Goal: Information Seeking & Learning: Learn about a topic

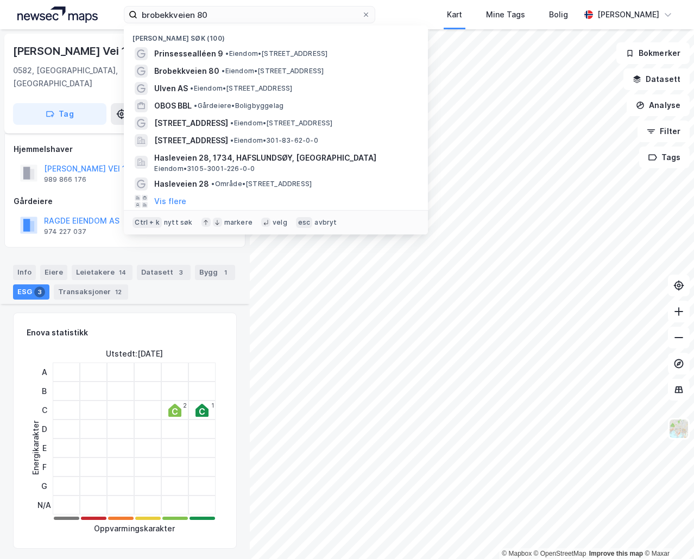
click at [250, 21] on input "brobekkveien 80" at bounding box center [249, 15] width 224 height 16
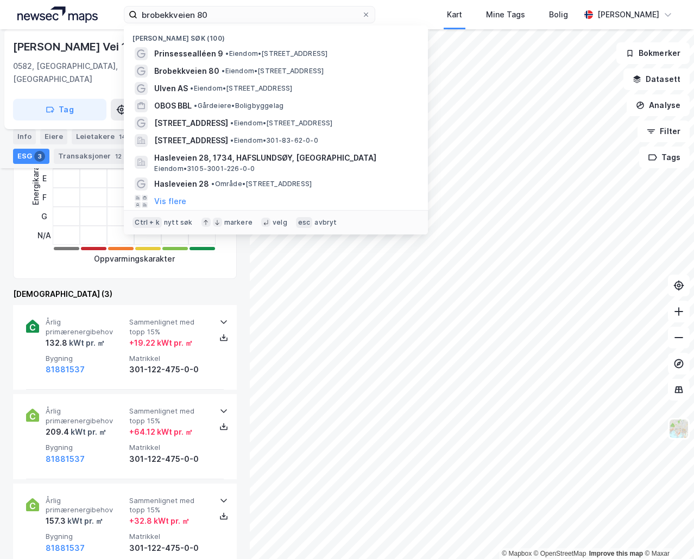
click at [250, 21] on input "brobekkveien 80" at bounding box center [249, 15] width 224 height 16
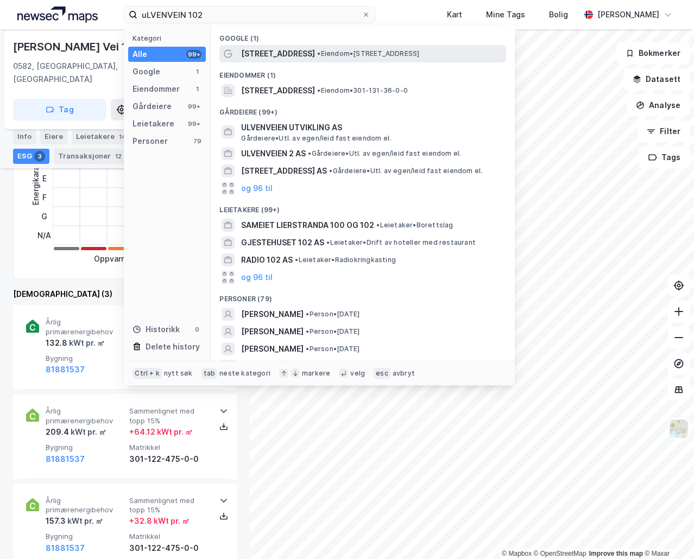
click at [287, 45] on div "[STREET_ADDRESS] • Eiendom • [STREET_ADDRESS]" at bounding box center [362, 53] width 287 height 17
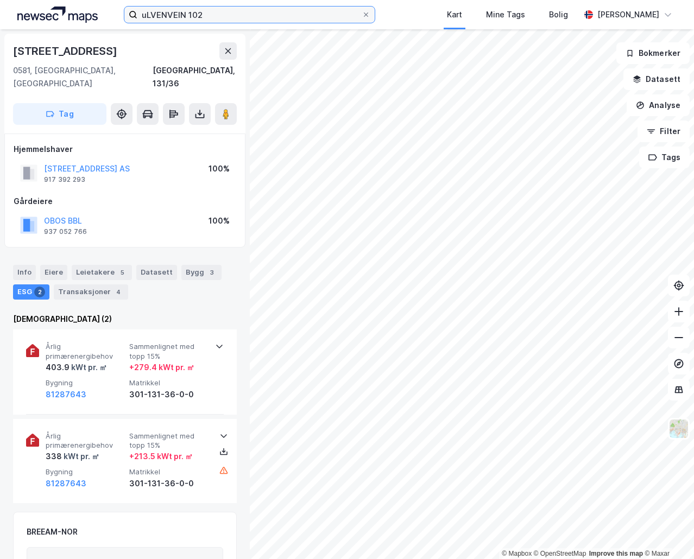
click at [201, 16] on input "uLVENVEIN 102" at bounding box center [249, 15] width 224 height 16
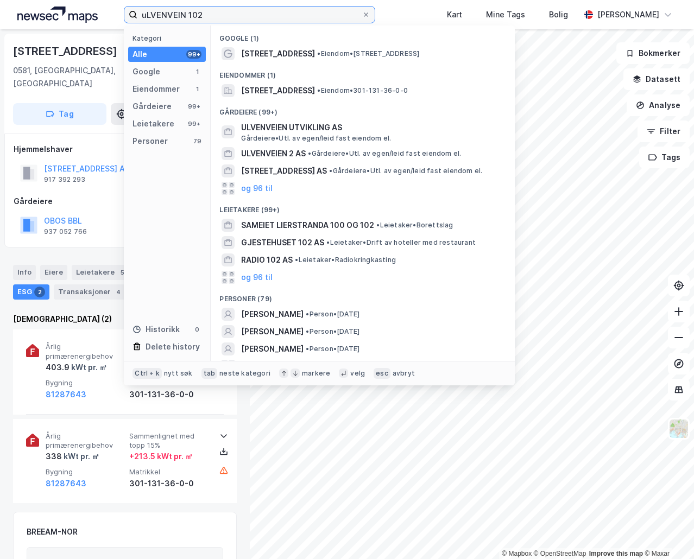
click at [201, 16] on input "uLVENVEIN 102" at bounding box center [249, 15] width 224 height 16
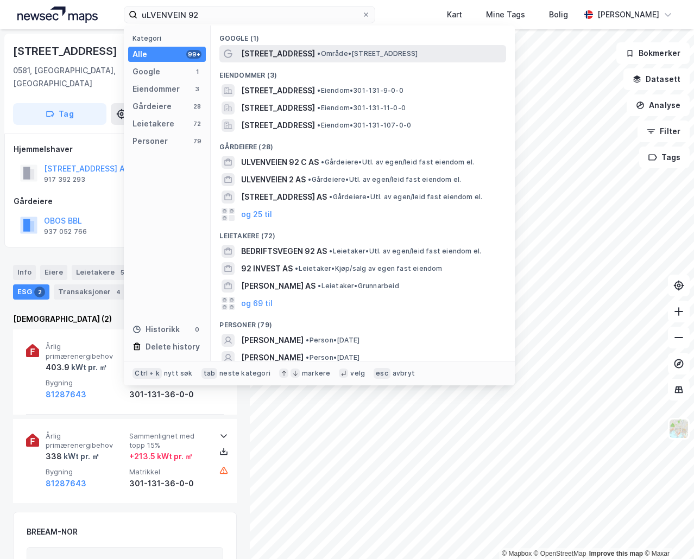
click at [289, 53] on span "[STREET_ADDRESS]" at bounding box center [278, 53] width 74 height 13
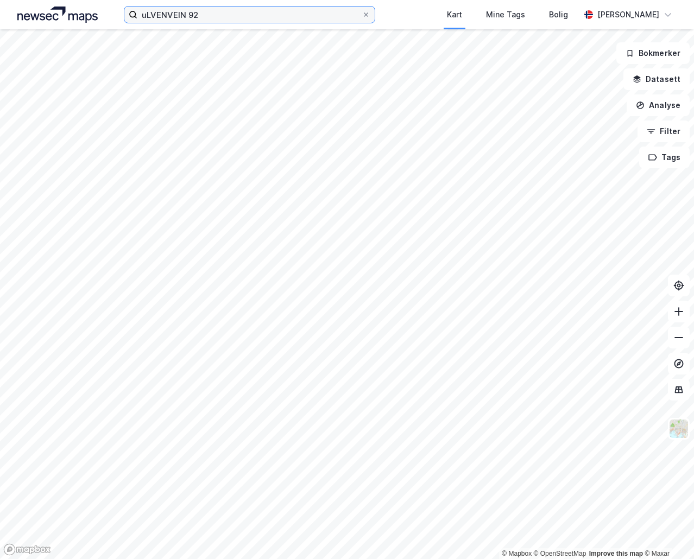
click at [226, 16] on input "uLVENVEIN 92" at bounding box center [249, 15] width 224 height 16
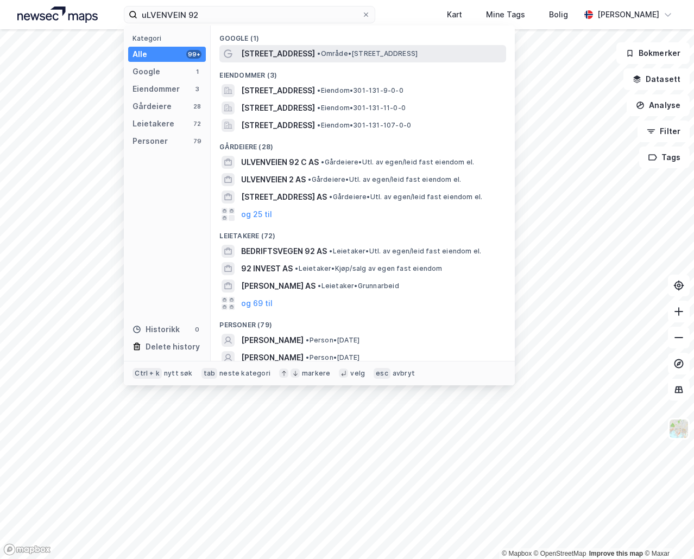
click at [266, 53] on span "[STREET_ADDRESS]" at bounding box center [278, 53] width 74 height 13
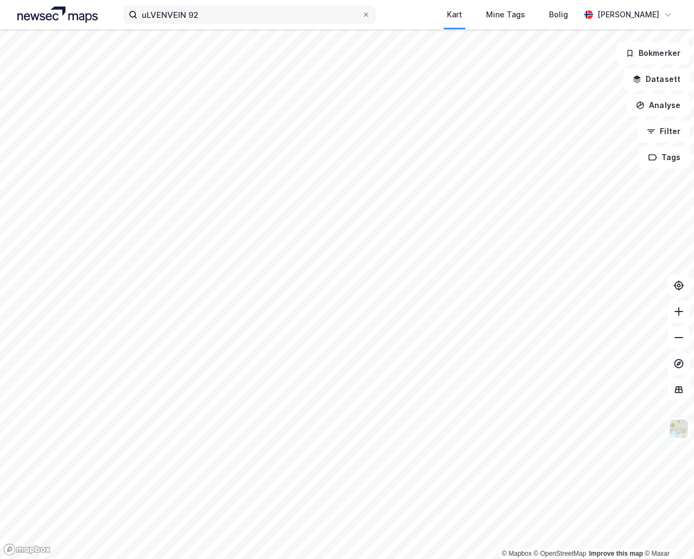
click at [214, 22] on label "uLVENVEIN 92" at bounding box center [249, 14] width 251 height 17
click at [214, 22] on input "uLVENVEIN 92" at bounding box center [249, 15] width 224 height 16
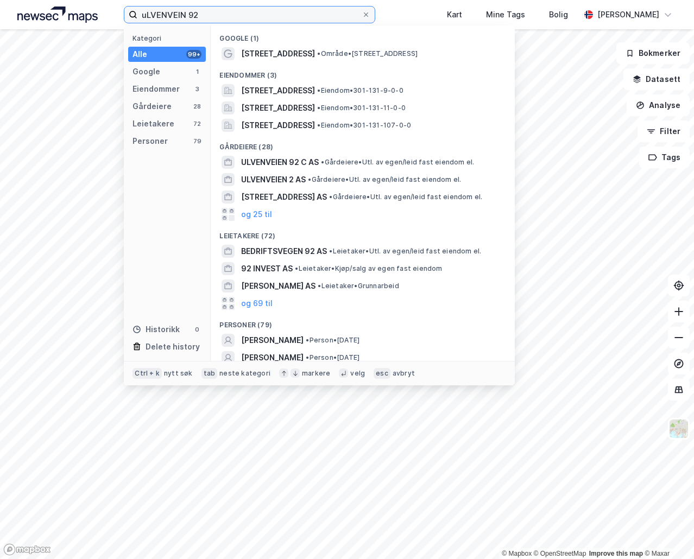
click at [217, 16] on input "uLVENVEIN 92" at bounding box center [249, 15] width 224 height 16
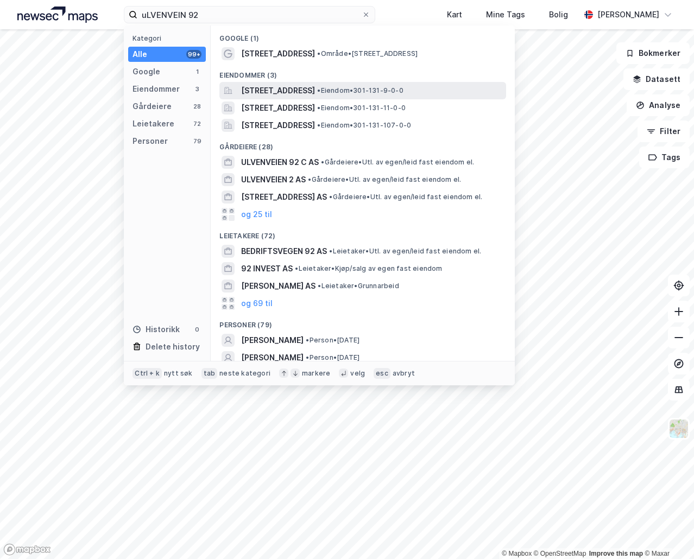
click at [268, 89] on span "[STREET_ADDRESS]" at bounding box center [278, 90] width 74 height 13
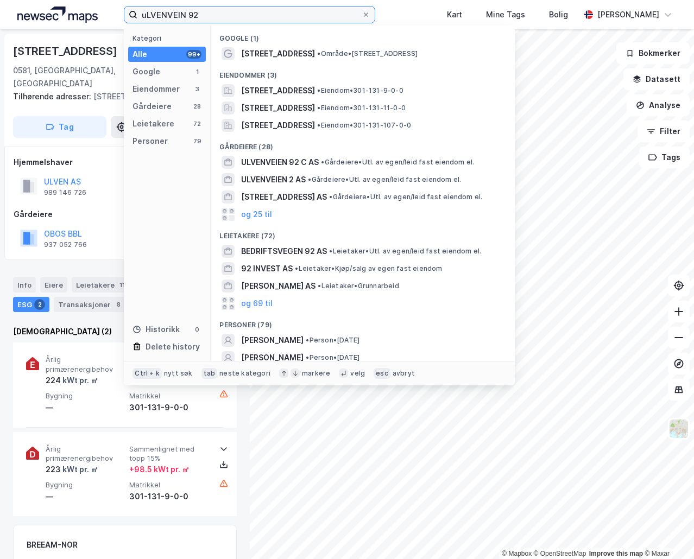
click at [174, 21] on input "uLVENVEIN 92" at bounding box center [249, 15] width 224 height 16
click at [217, 17] on input "uLVENVEIN 92" at bounding box center [249, 15] width 224 height 16
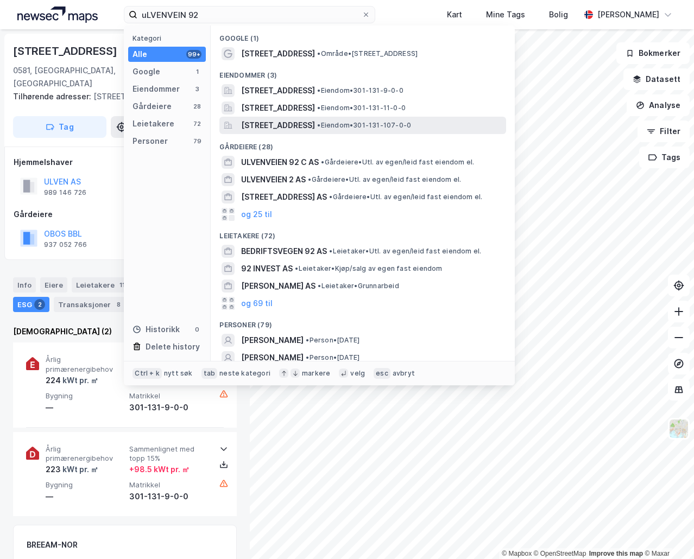
click at [278, 125] on span "[STREET_ADDRESS]" at bounding box center [278, 125] width 74 height 13
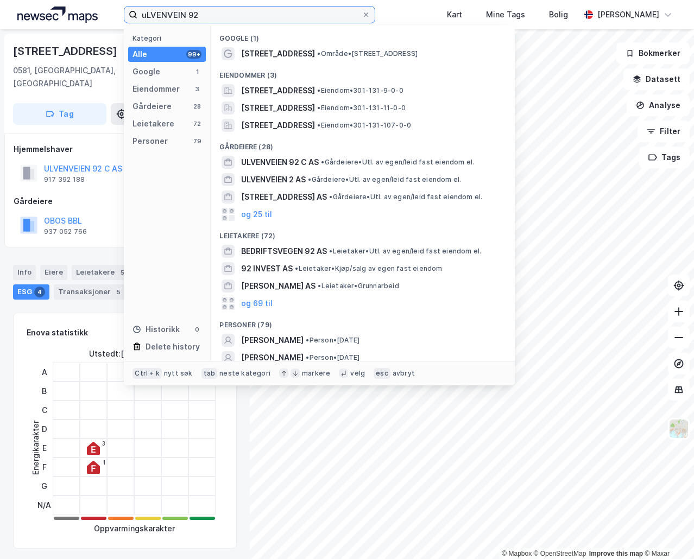
click at [190, 14] on input "uLVENVEIN 92" at bounding box center [249, 15] width 224 height 16
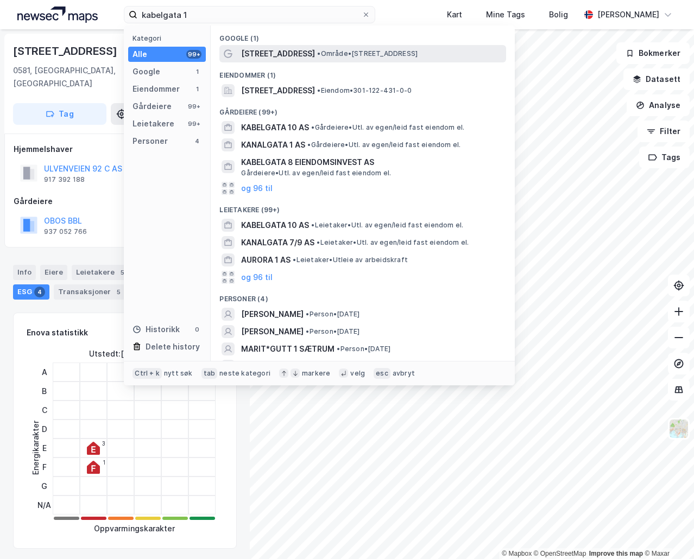
click at [323, 53] on span "• Område • [STREET_ADDRESS]" at bounding box center [367, 53] width 100 height 9
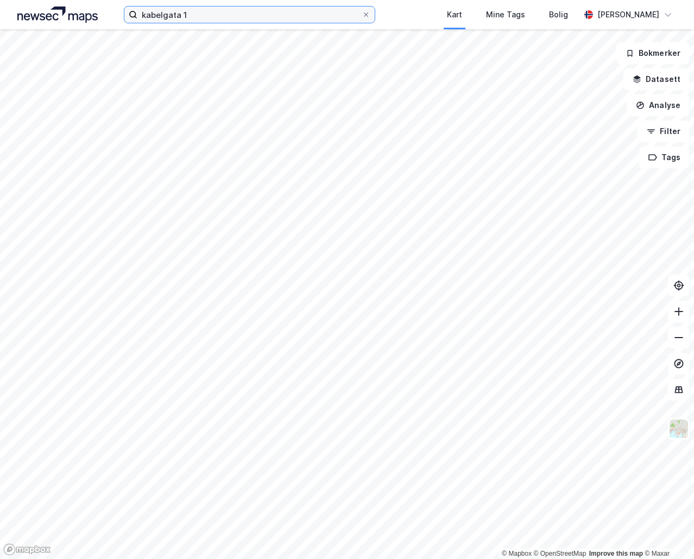
click at [211, 16] on input "kabelgata 1" at bounding box center [249, 15] width 224 height 16
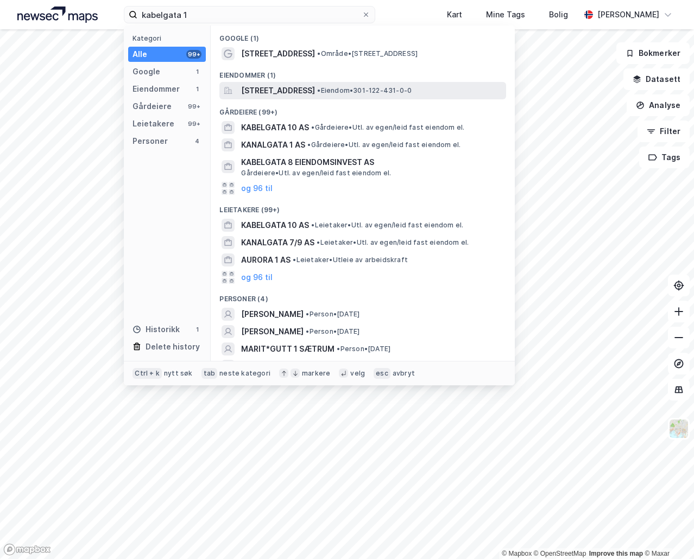
click at [303, 90] on span "[STREET_ADDRESS]" at bounding box center [278, 90] width 74 height 13
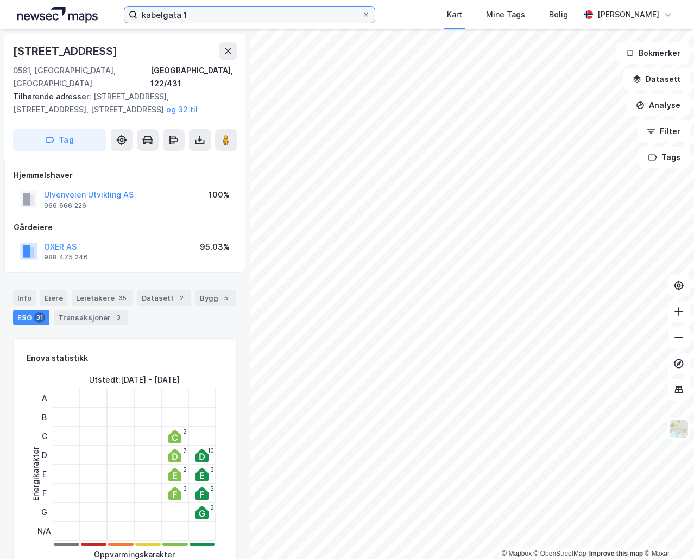
click at [153, 17] on input "kabelgata 1" at bounding box center [249, 15] width 224 height 16
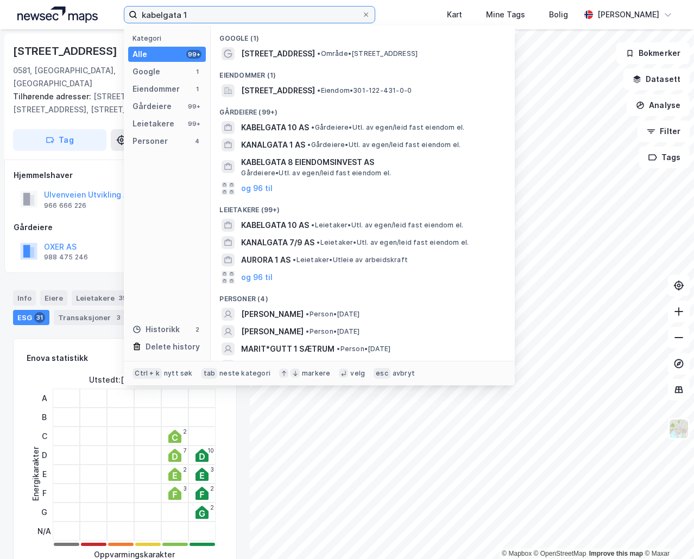
click at [153, 17] on input "kabelgata 1" at bounding box center [249, 15] width 224 height 16
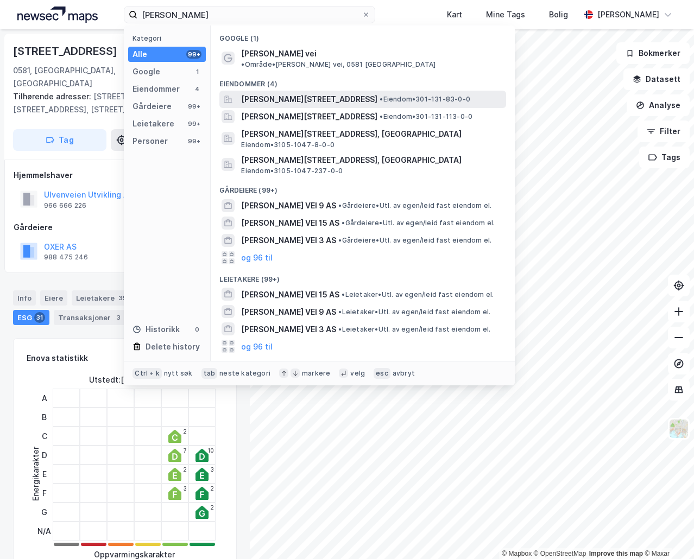
click at [288, 93] on span "[PERSON_NAME][STREET_ADDRESS]" at bounding box center [309, 99] width 136 height 13
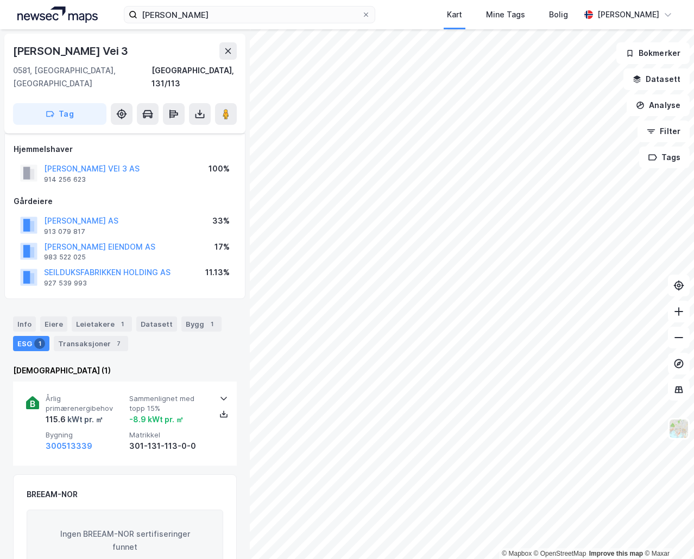
scroll to position [146, 0]
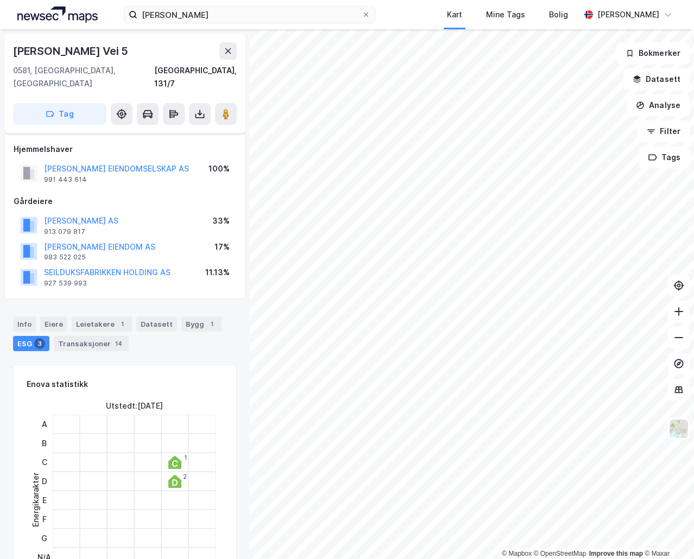
scroll to position [146, 0]
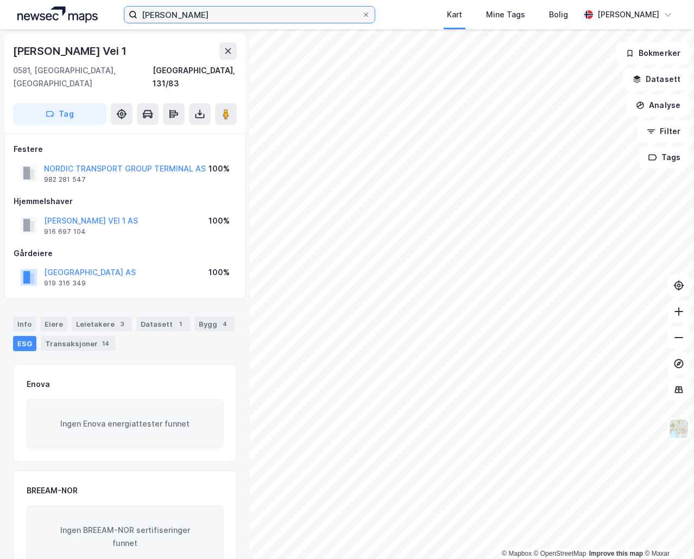
click at [188, 12] on input "[PERSON_NAME]" at bounding box center [249, 15] width 224 height 16
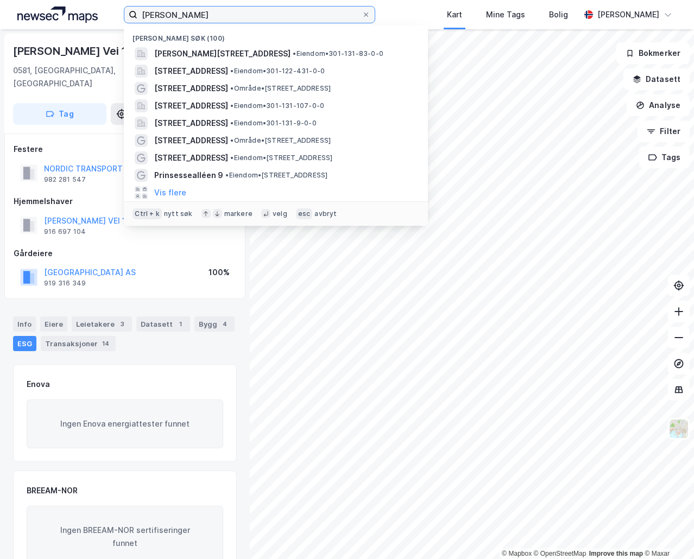
click at [188, 12] on input "[PERSON_NAME]" at bounding box center [249, 15] width 224 height 16
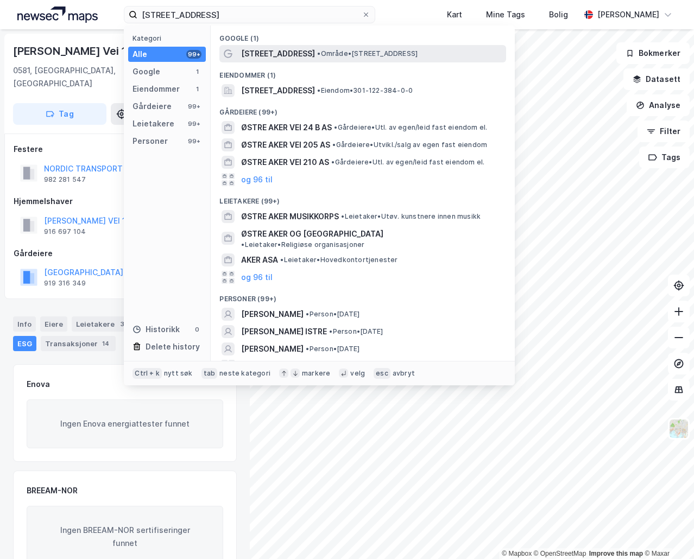
click at [287, 46] on div "[STREET_ADDRESS] • Område • [STREET_ADDRESS]" at bounding box center [362, 53] width 287 height 17
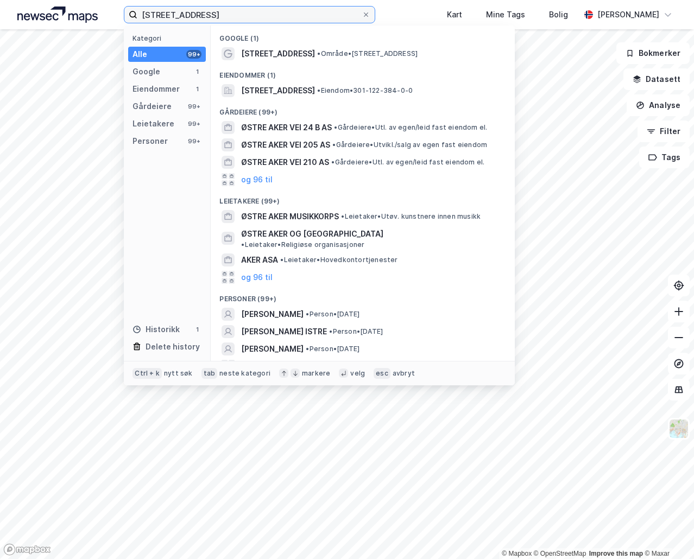
click at [257, 20] on input "[STREET_ADDRESS]" at bounding box center [249, 15] width 224 height 16
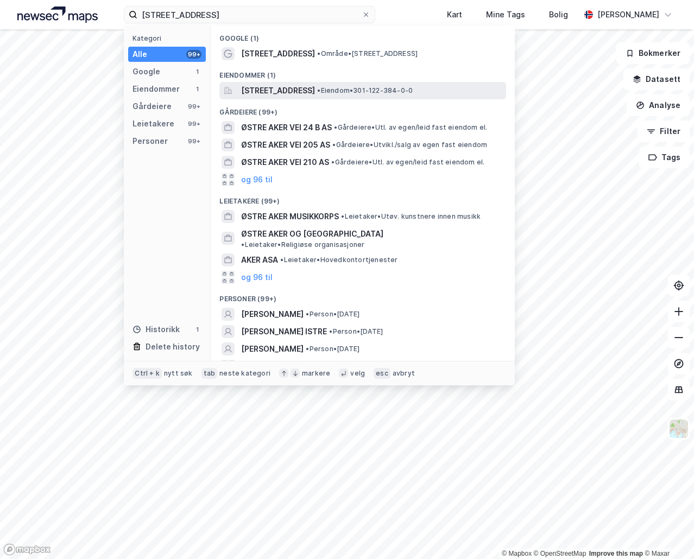
click at [268, 87] on span "[STREET_ADDRESS]" at bounding box center [278, 90] width 74 height 13
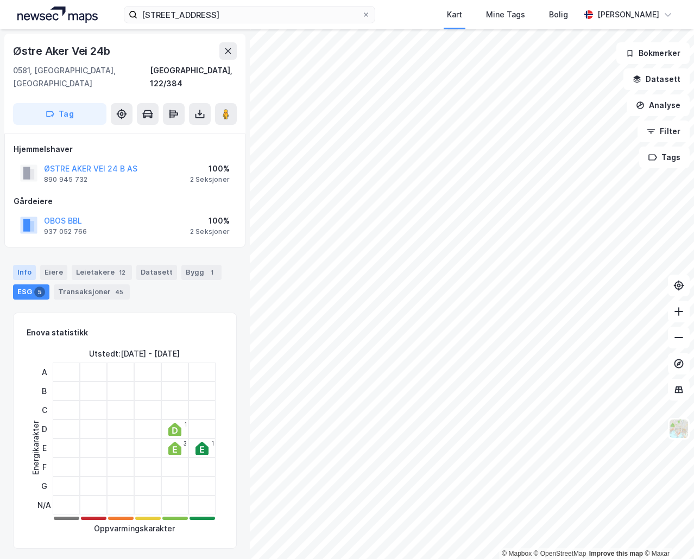
click at [28, 265] on div "Info" at bounding box center [24, 272] width 23 height 15
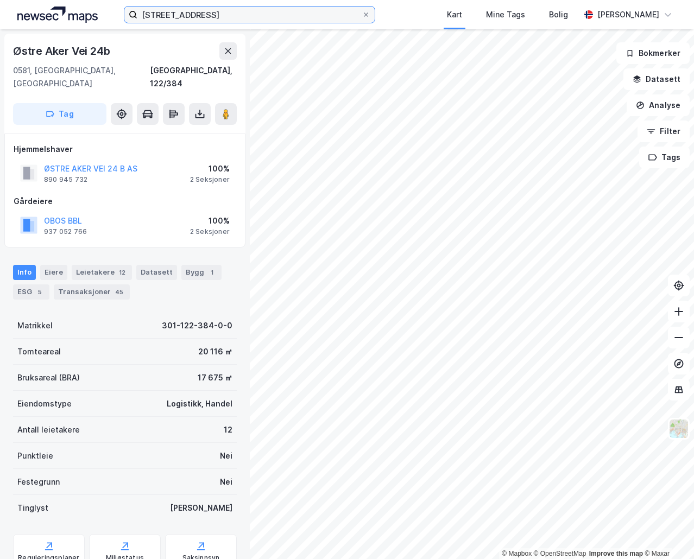
click at [193, 16] on input "[STREET_ADDRESS]" at bounding box center [249, 15] width 224 height 16
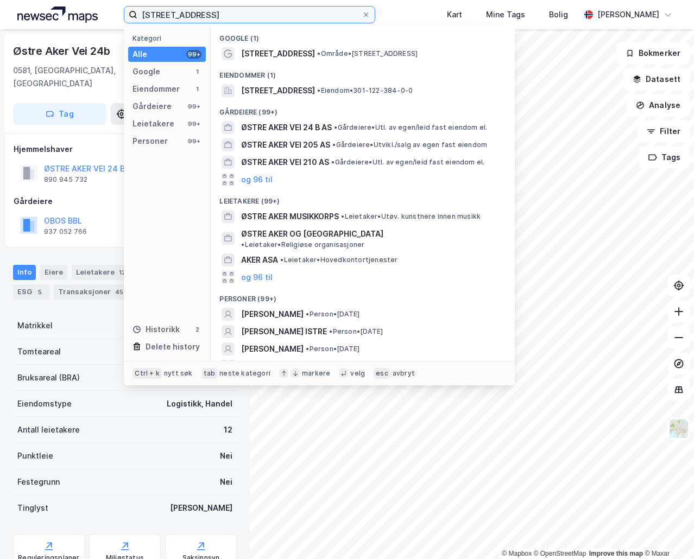
click at [193, 16] on input "[STREET_ADDRESS]" at bounding box center [249, 15] width 224 height 16
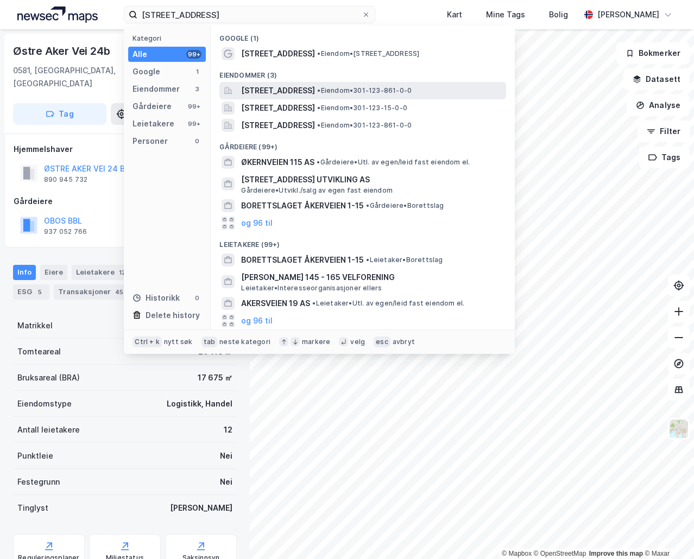
click at [287, 84] on span "[STREET_ADDRESS]" at bounding box center [278, 90] width 74 height 13
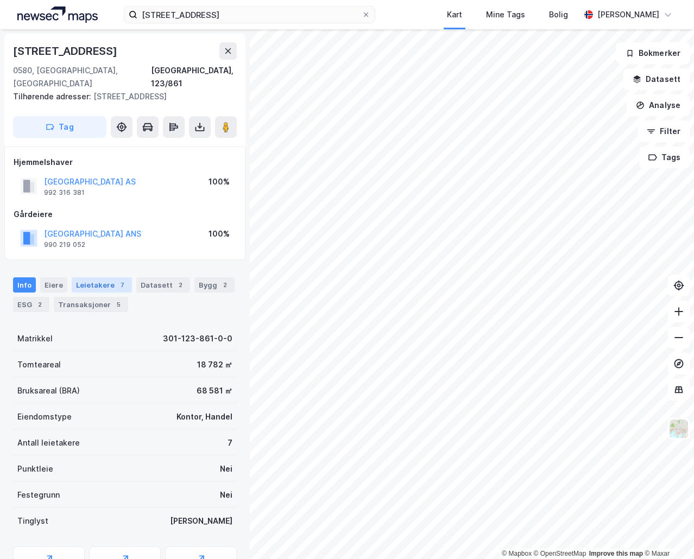
click at [87, 277] on div "Leietakere 7" at bounding box center [102, 284] width 60 height 15
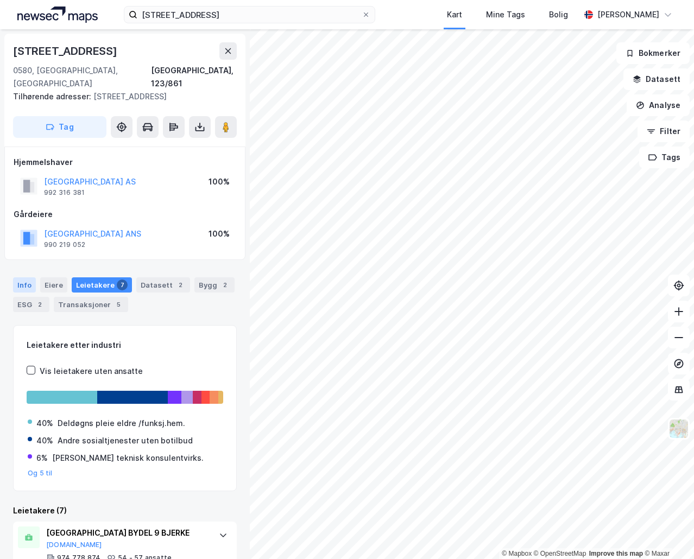
click at [28, 277] on div "Info" at bounding box center [24, 284] width 23 height 15
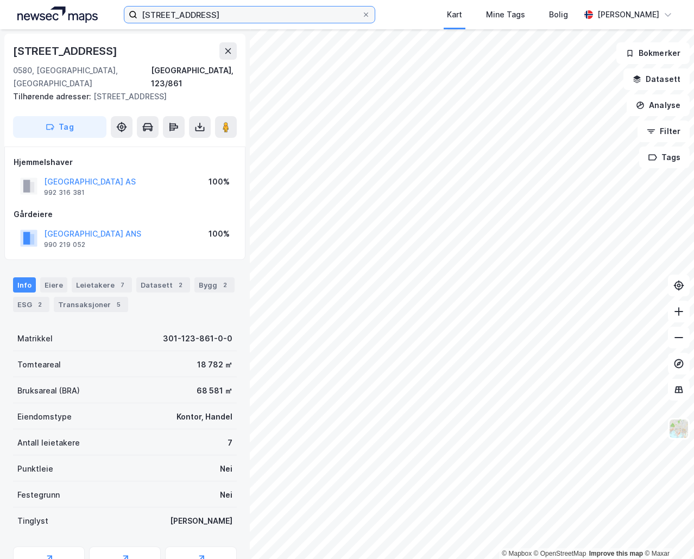
click at [198, 15] on input "[STREET_ADDRESS]" at bounding box center [249, 15] width 224 height 16
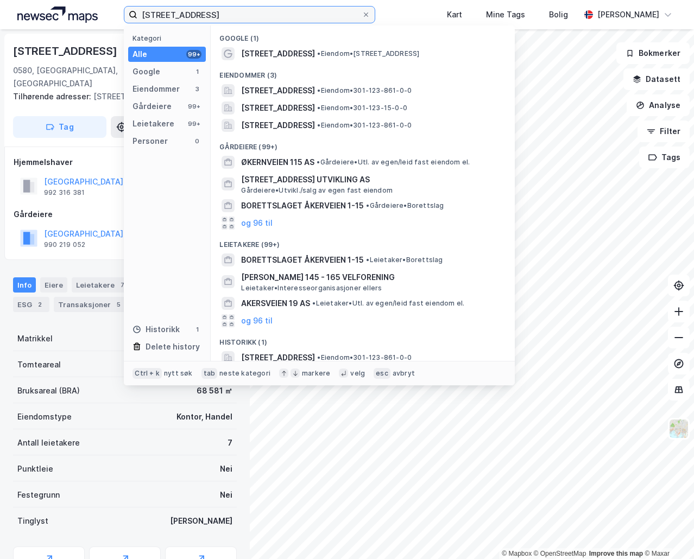
click at [198, 15] on input "[STREET_ADDRESS]" at bounding box center [249, 15] width 224 height 16
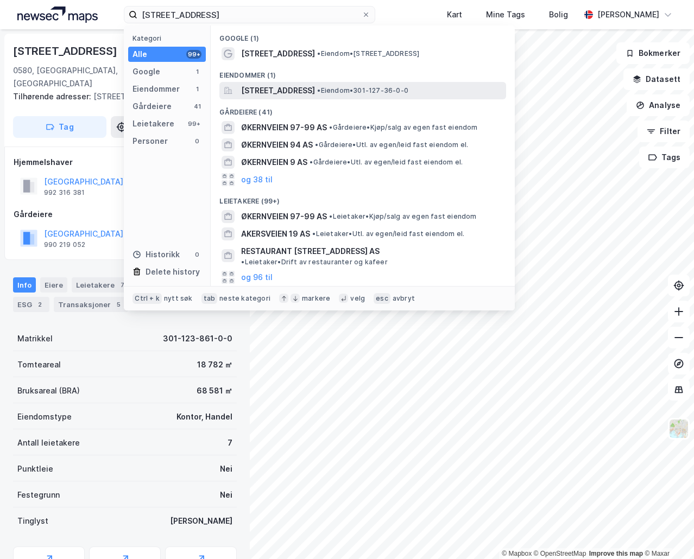
click at [315, 90] on span "[STREET_ADDRESS]" at bounding box center [278, 90] width 74 height 13
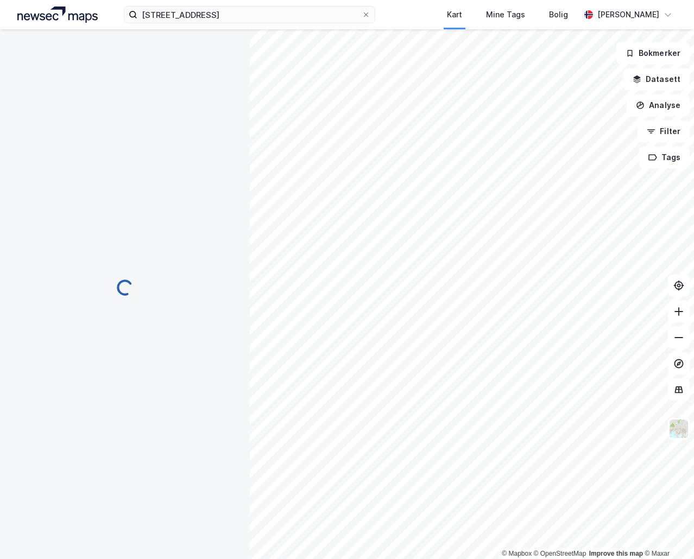
scroll to position [1, 0]
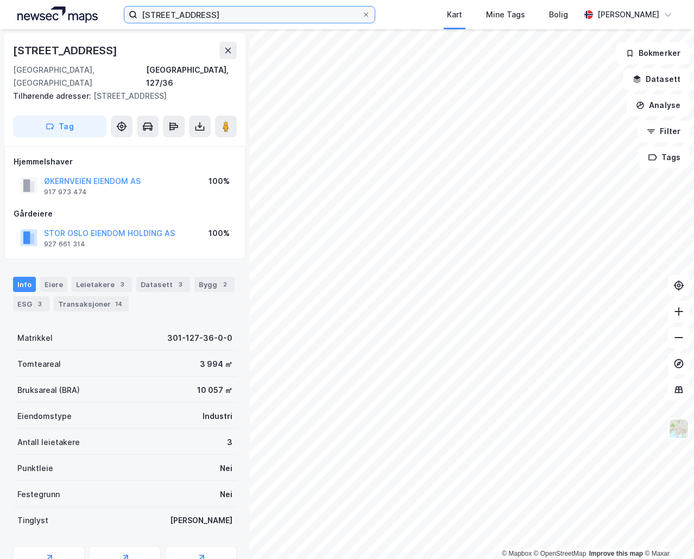
click at [199, 12] on input "[STREET_ADDRESS]" at bounding box center [249, 15] width 224 height 16
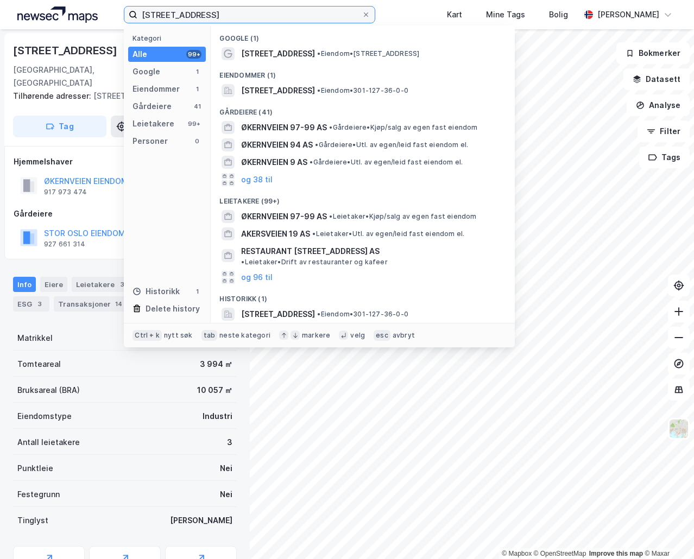
click at [197, 13] on input "[STREET_ADDRESS]" at bounding box center [249, 15] width 224 height 16
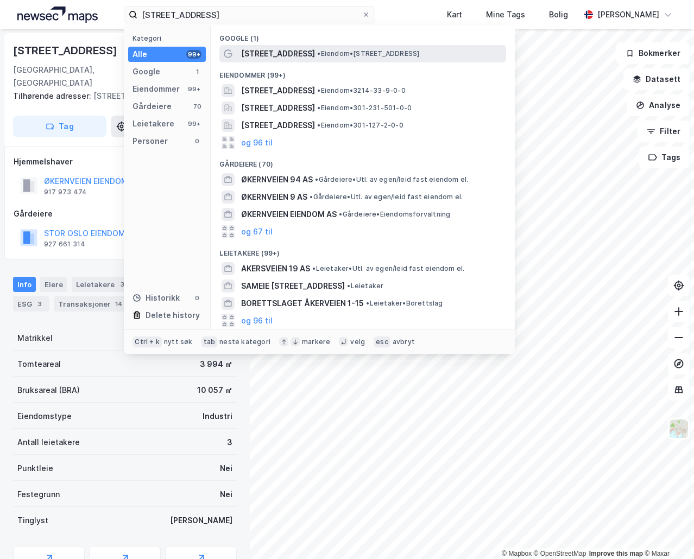
click at [338, 57] on span "• Eiendom • [STREET_ADDRESS]" at bounding box center [368, 53] width 102 height 9
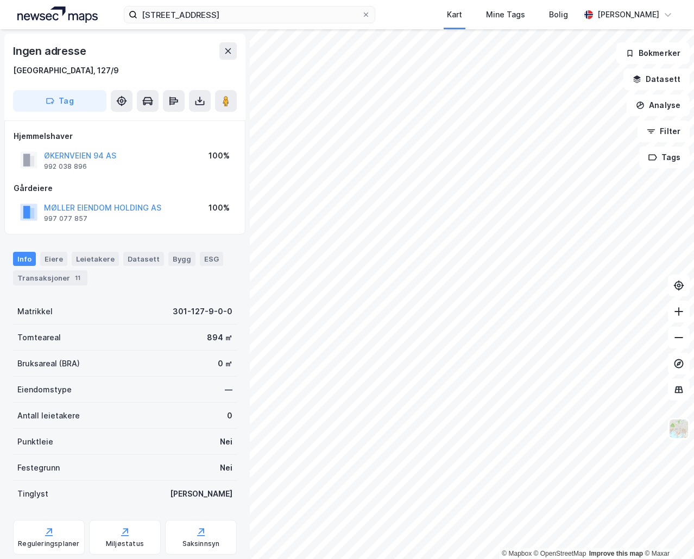
scroll to position [1, 0]
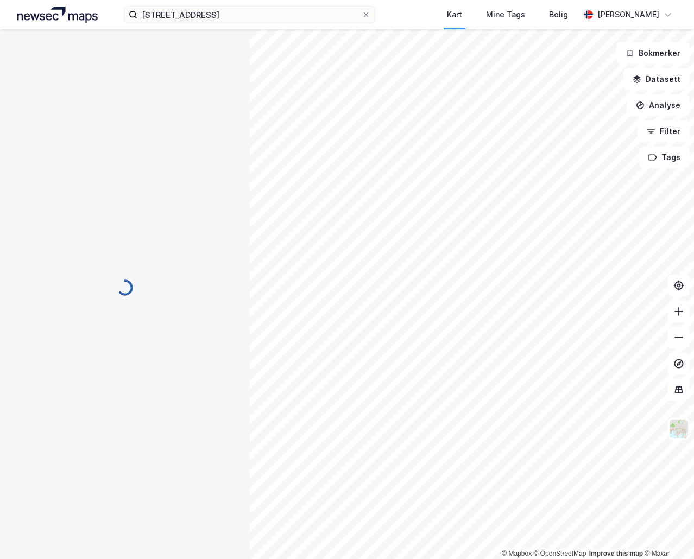
scroll to position [1, 0]
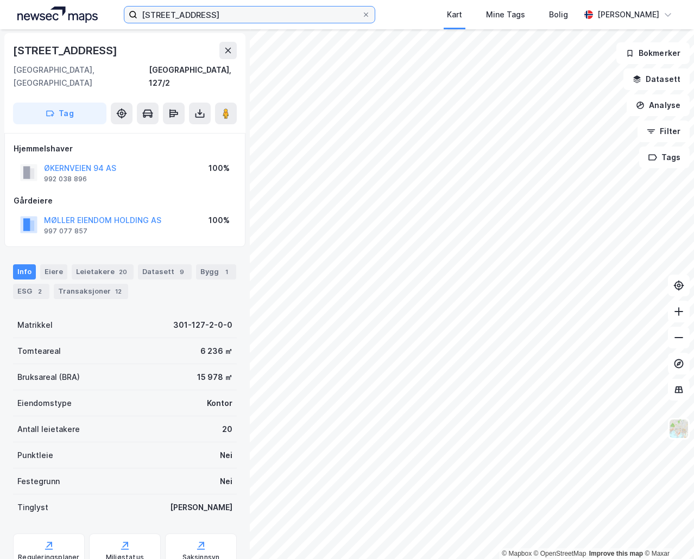
click at [220, 17] on input "[STREET_ADDRESS]" at bounding box center [249, 15] width 224 height 16
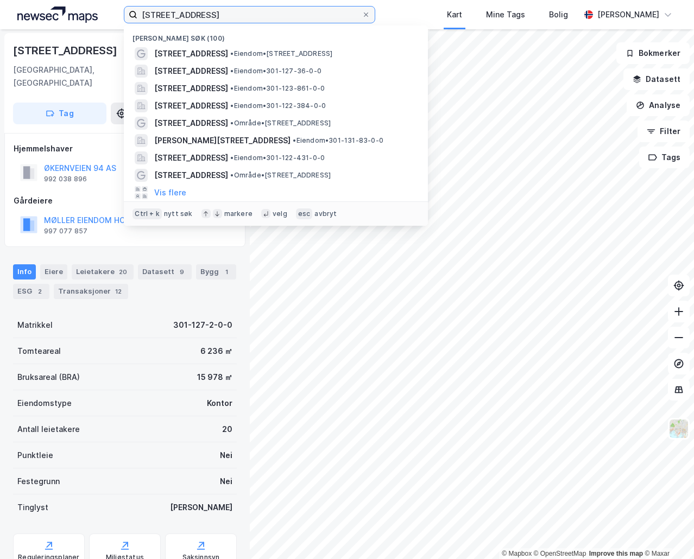
click at [220, 17] on input "[STREET_ADDRESS]" at bounding box center [249, 15] width 224 height 16
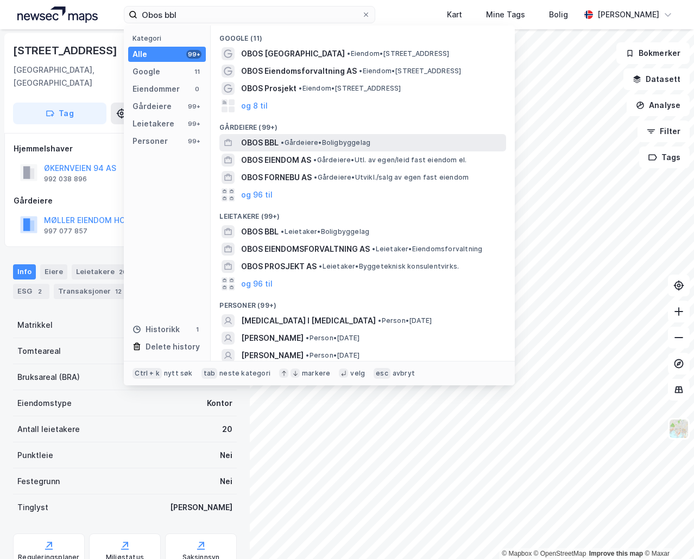
click at [289, 141] on span "• Gårdeiere • Boligbyggelag" at bounding box center [326, 142] width 90 height 9
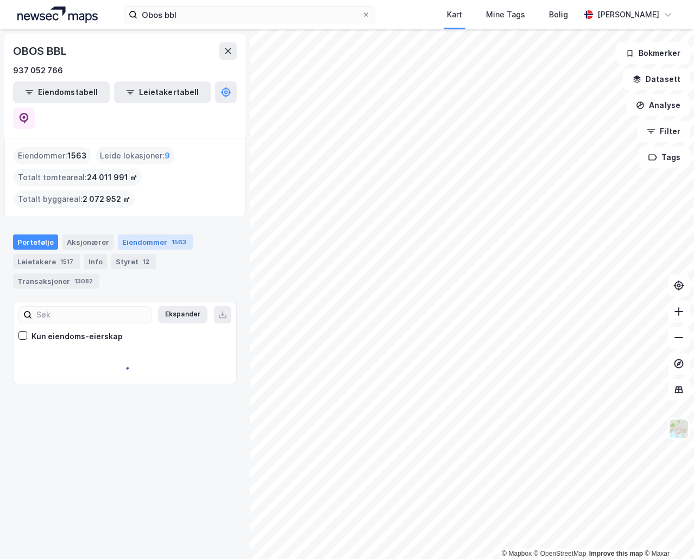
click at [121, 235] on div "Eiendommer 1563" at bounding box center [155, 242] width 75 height 15
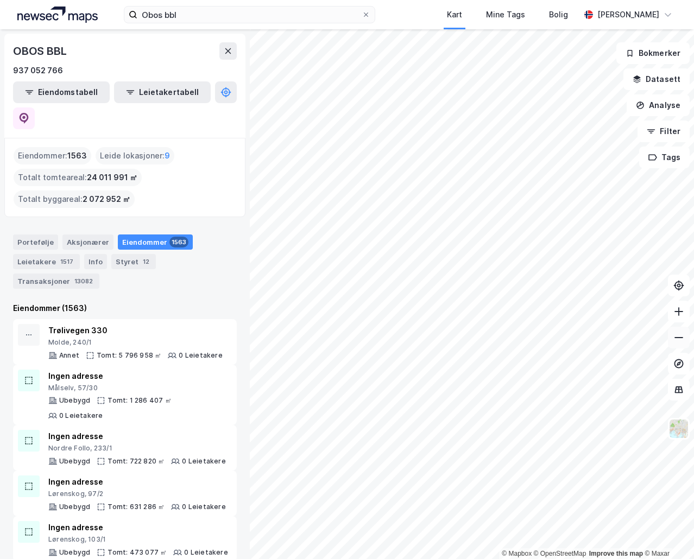
click at [676, 332] on div "© Mapbox © OpenStreetMap Improve this map © Maxar OBOS BBL 937 052 766 Eiendoms…" at bounding box center [347, 294] width 694 height 530
click at [227, 17] on input "Obos bbl" at bounding box center [249, 15] width 224 height 16
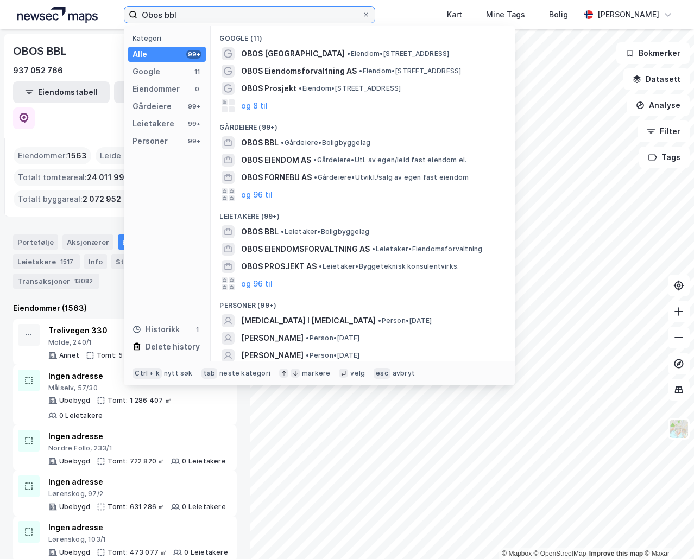
click at [227, 17] on input "Obos bbl" at bounding box center [249, 15] width 224 height 16
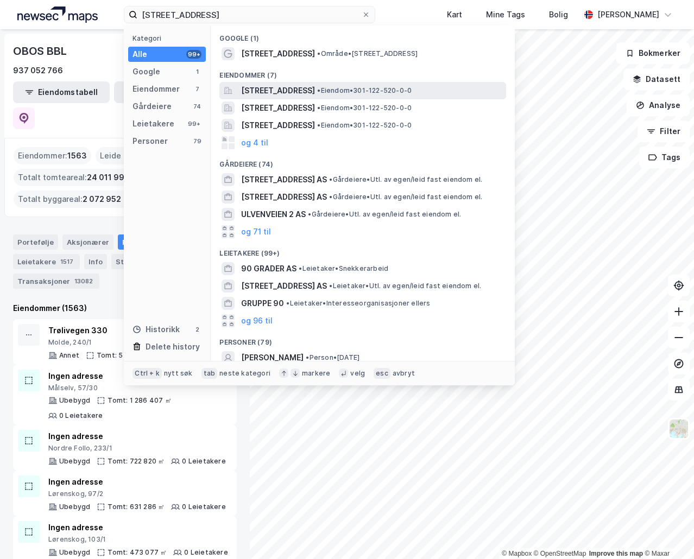
click at [307, 92] on span "[STREET_ADDRESS]" at bounding box center [278, 90] width 74 height 13
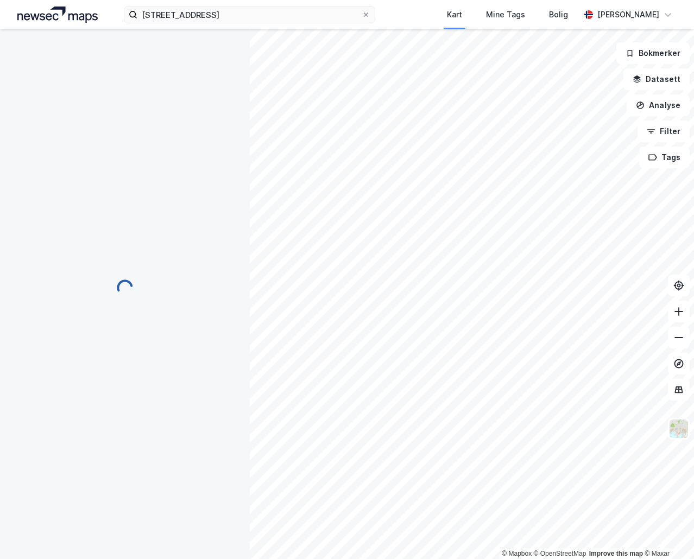
scroll to position [1, 0]
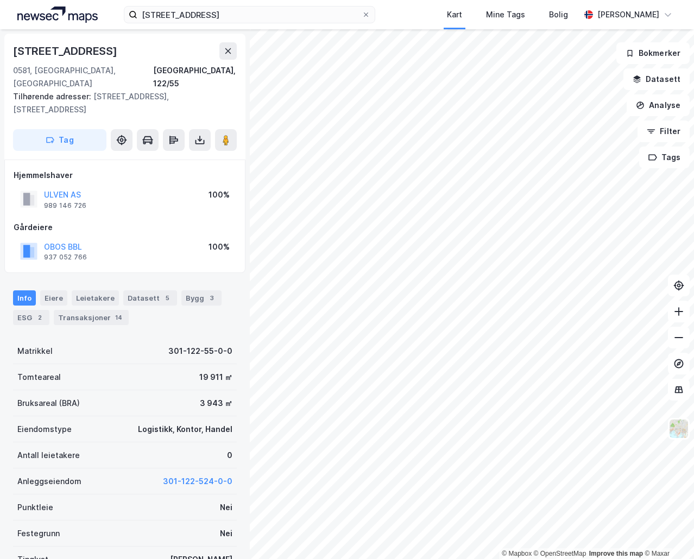
scroll to position [1, 0]
click at [184, 16] on input "[STREET_ADDRESS]" at bounding box center [249, 15] width 224 height 16
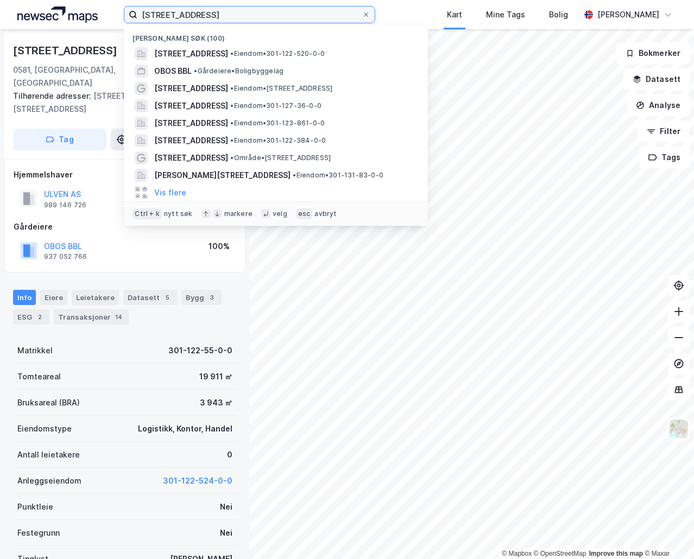
click at [184, 16] on input "[STREET_ADDRESS]" at bounding box center [249, 15] width 224 height 16
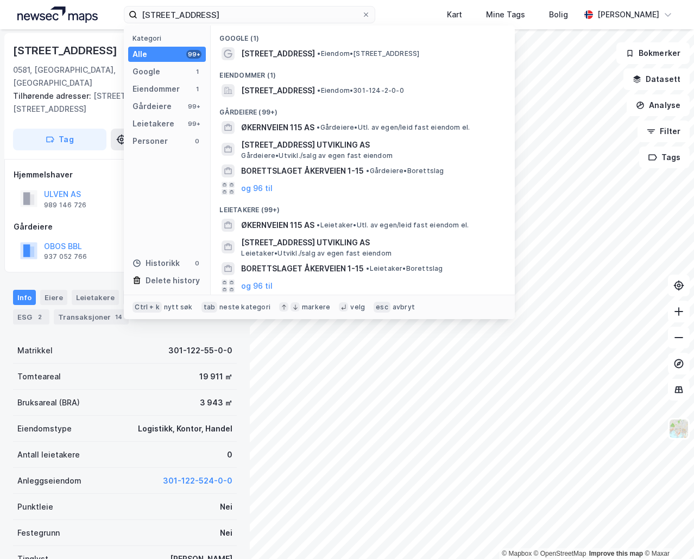
click at [309, 81] on div "Eiendommer (1)" at bounding box center [363, 72] width 304 height 20
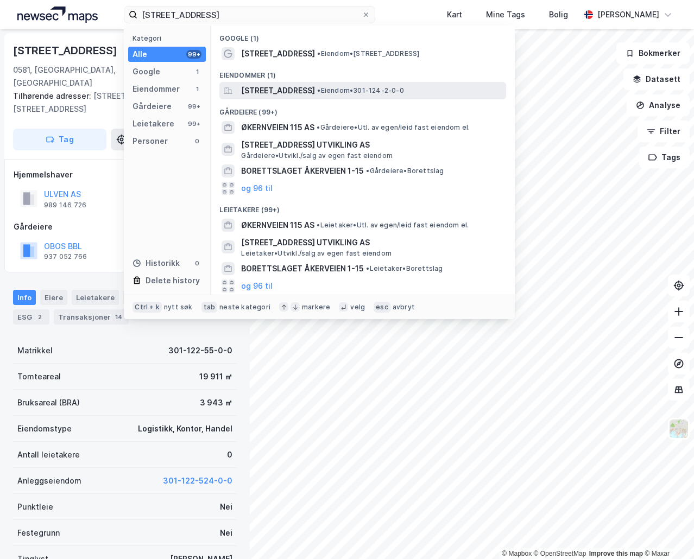
click at [315, 86] on span "[STREET_ADDRESS]" at bounding box center [278, 90] width 74 height 13
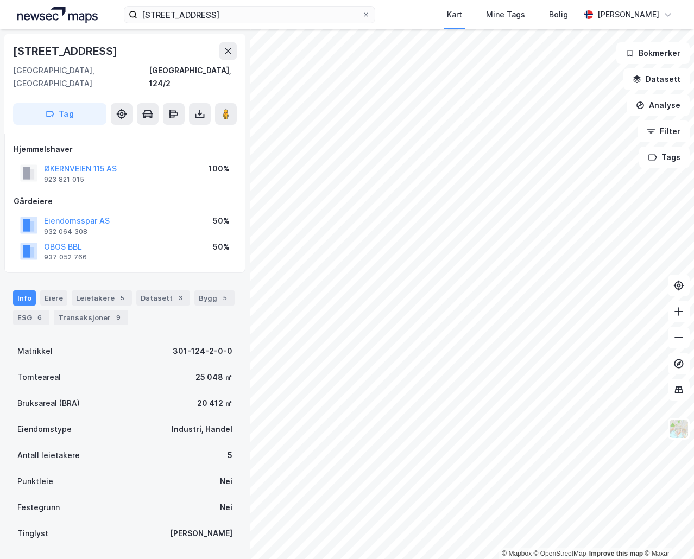
scroll to position [1, 0]
click at [156, 15] on input "[STREET_ADDRESS]" at bounding box center [249, 15] width 224 height 16
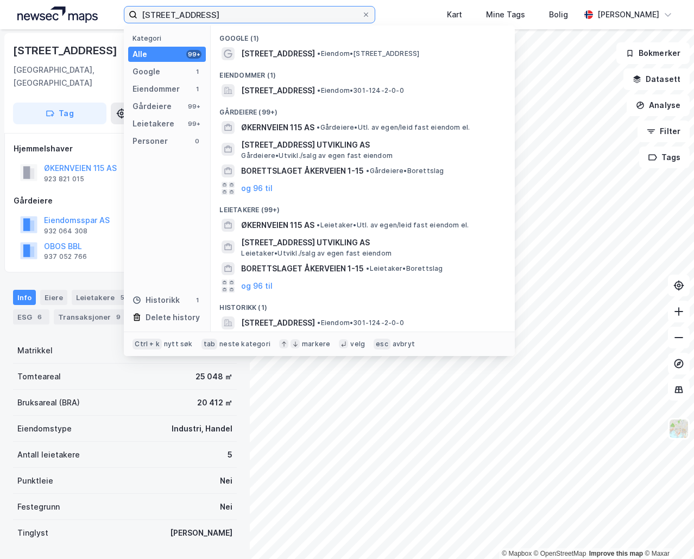
click at [156, 15] on input "[STREET_ADDRESS]" at bounding box center [249, 15] width 224 height 16
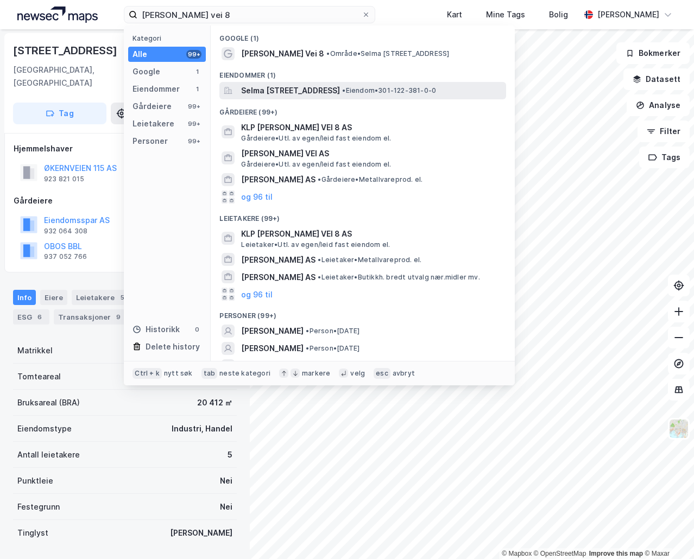
click at [322, 91] on span "Selma [STREET_ADDRESS]" at bounding box center [290, 90] width 99 height 13
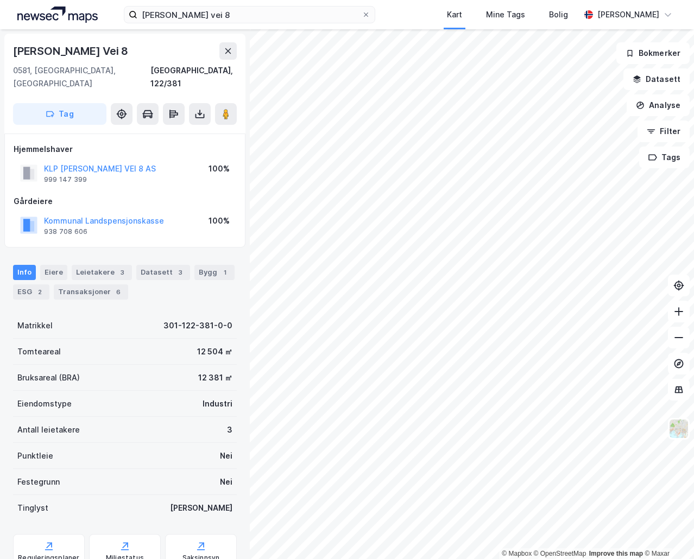
scroll to position [1, 0]
click at [210, 19] on input "[PERSON_NAME] vei 8" at bounding box center [249, 15] width 224 height 16
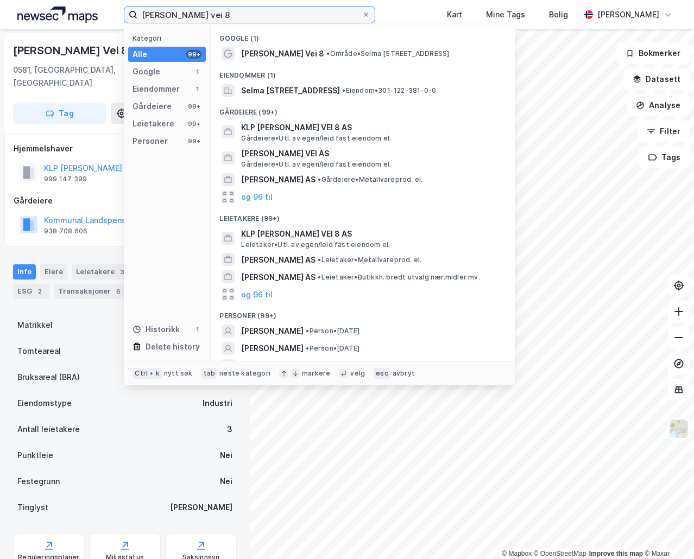
click at [210, 19] on input "[PERSON_NAME] vei 8" at bounding box center [249, 15] width 224 height 16
click at [233, 17] on input "[PERSON_NAME] vei 8" at bounding box center [249, 15] width 224 height 16
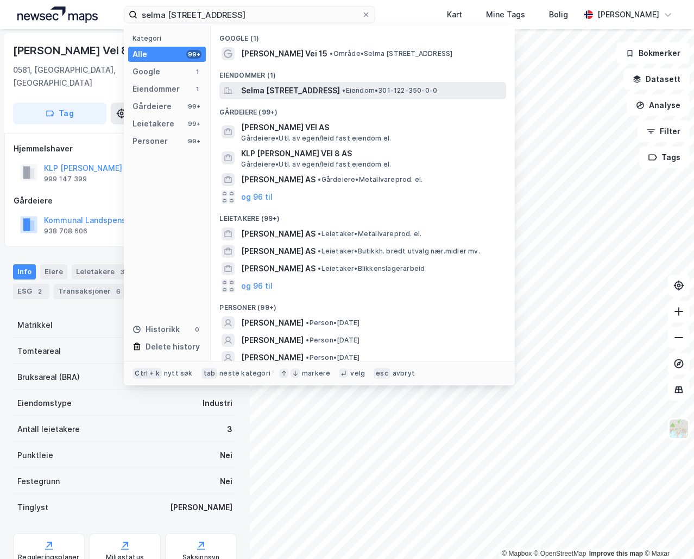
click at [288, 90] on span "Selma [STREET_ADDRESS]" at bounding box center [290, 90] width 99 height 13
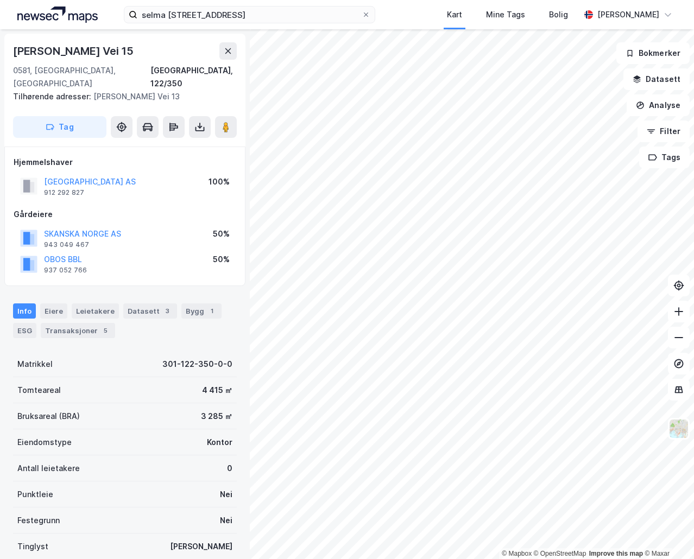
scroll to position [1, 0]
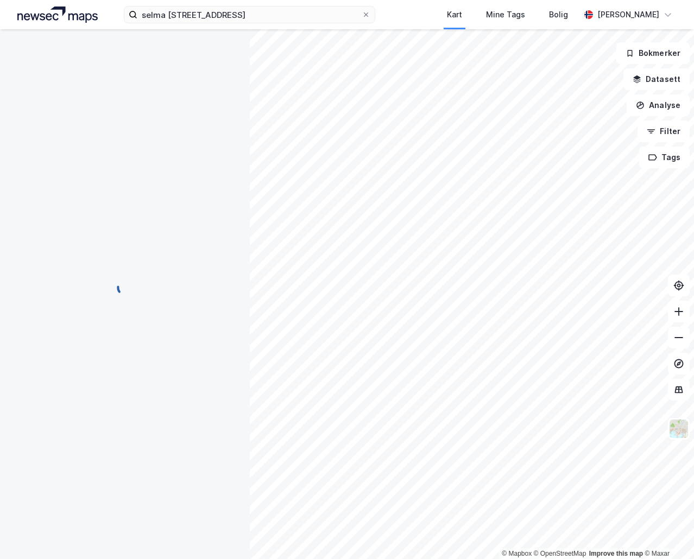
scroll to position [1, 0]
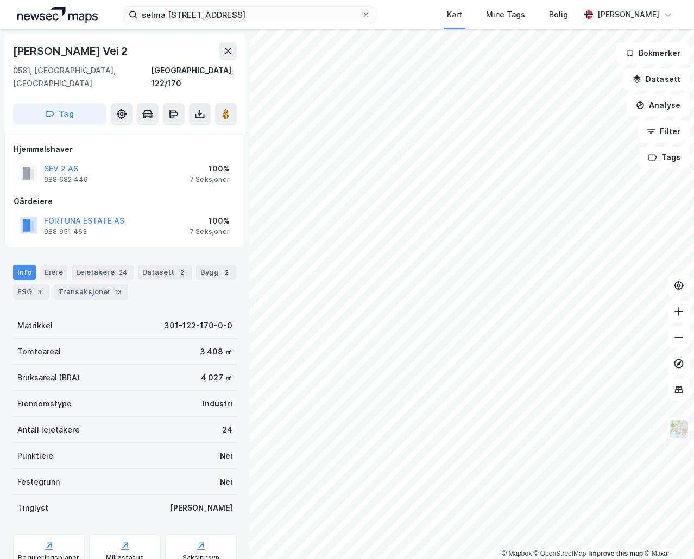
scroll to position [1, 0]
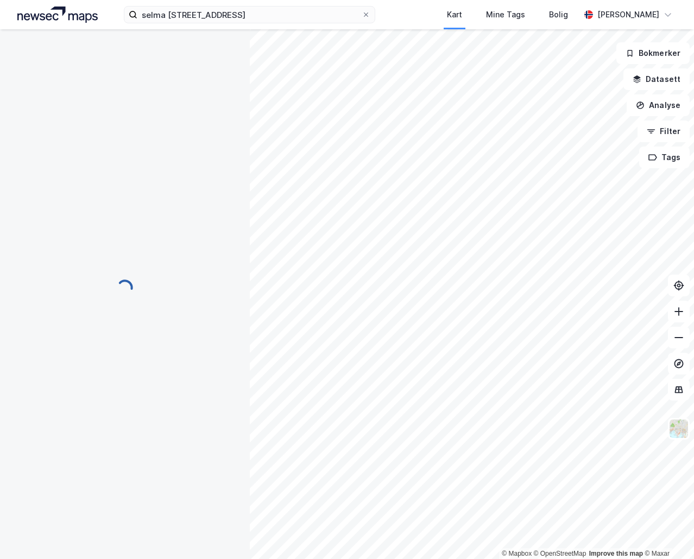
scroll to position [1, 0]
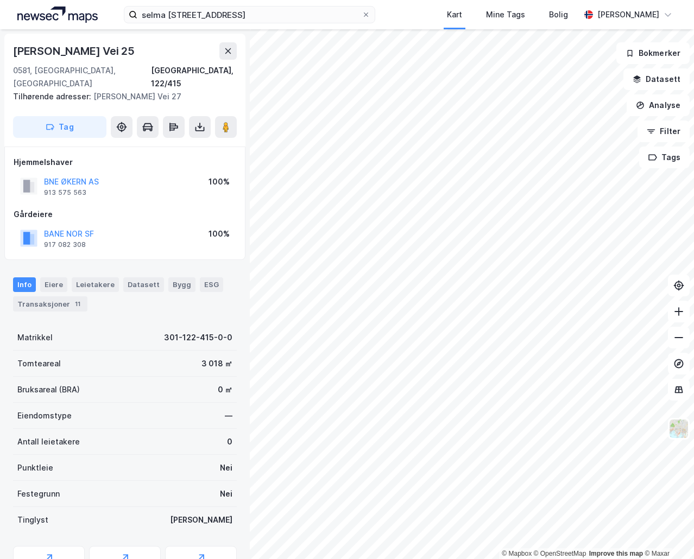
scroll to position [1, 0]
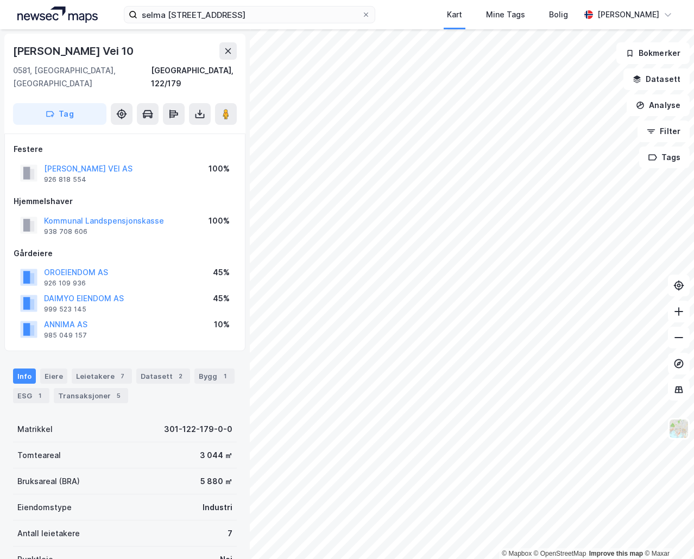
scroll to position [1, 0]
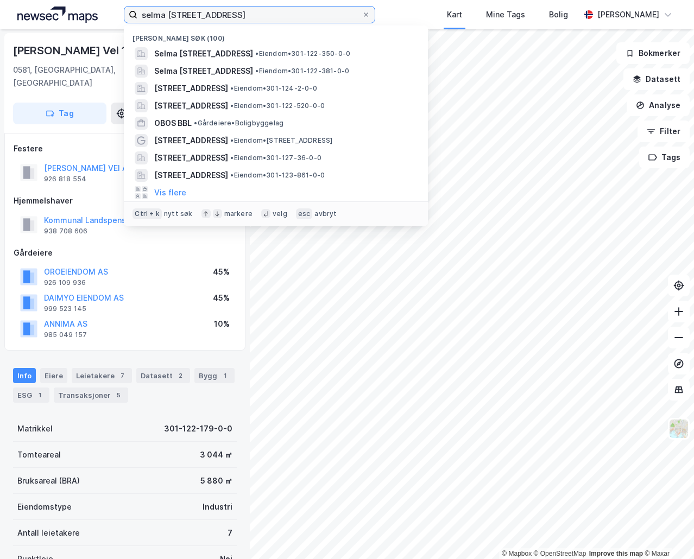
click at [213, 19] on input "selma [STREET_ADDRESS]" at bounding box center [249, 15] width 224 height 16
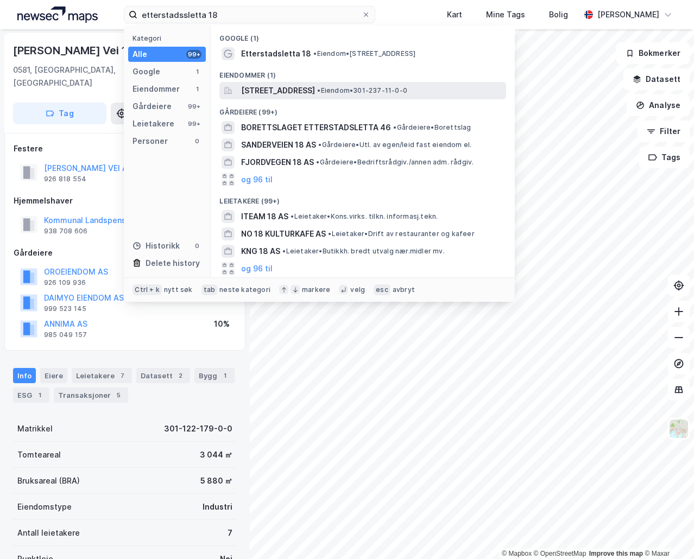
click at [300, 89] on span "[STREET_ADDRESS]" at bounding box center [278, 90] width 74 height 13
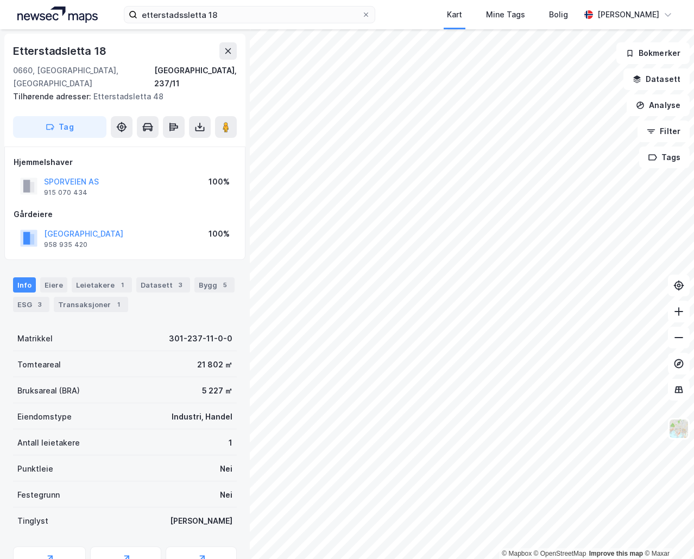
scroll to position [1, 0]
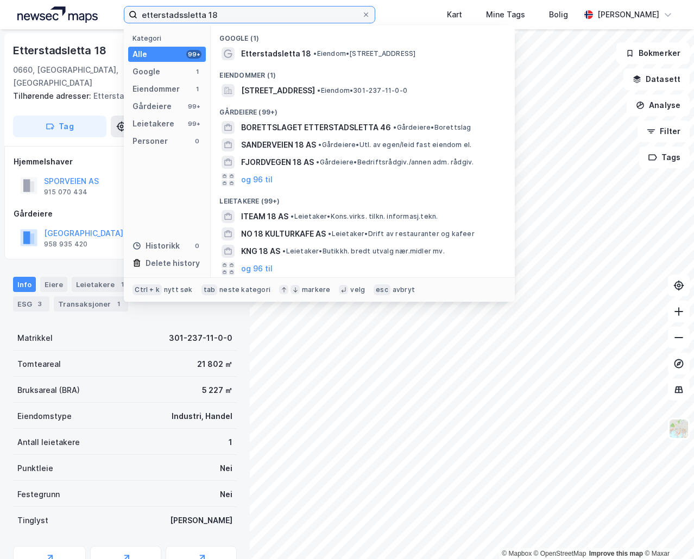
click at [176, 18] on input "etterstadssletta 18" at bounding box center [249, 15] width 224 height 16
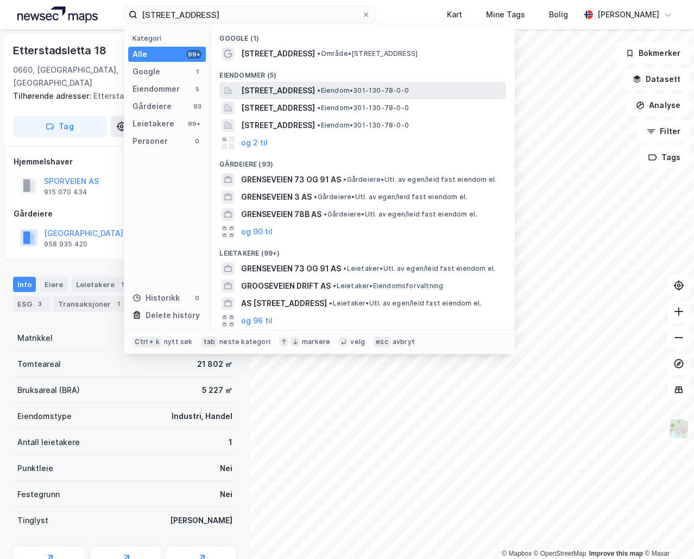
click at [292, 89] on span "[STREET_ADDRESS]" at bounding box center [278, 90] width 74 height 13
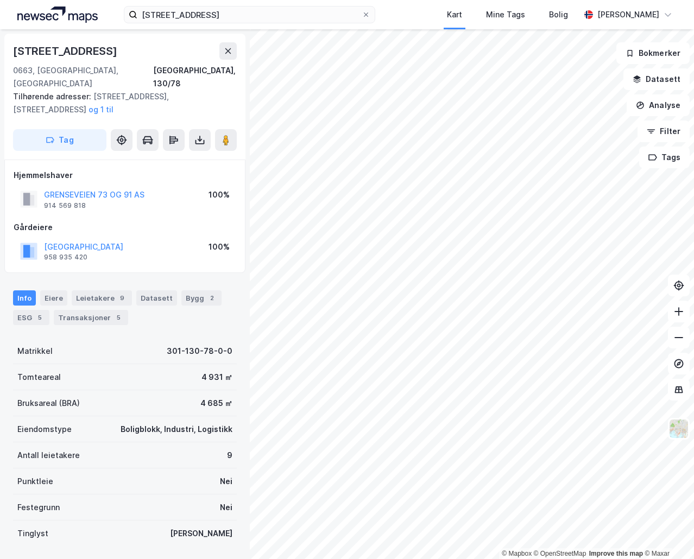
scroll to position [1, 0]
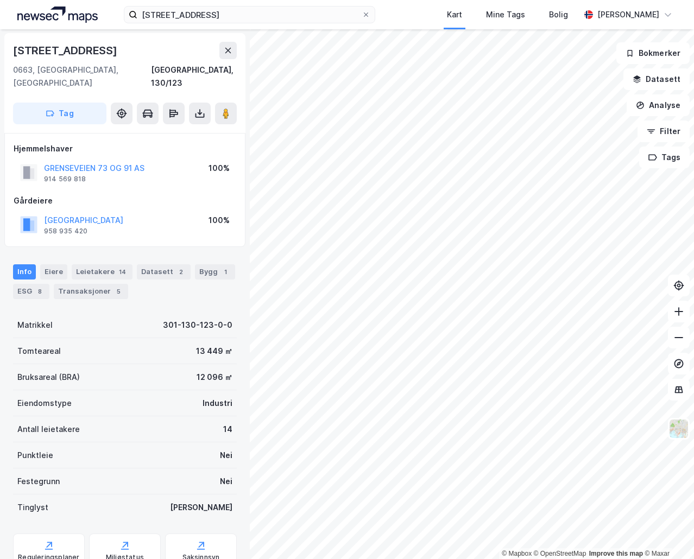
scroll to position [1, 0]
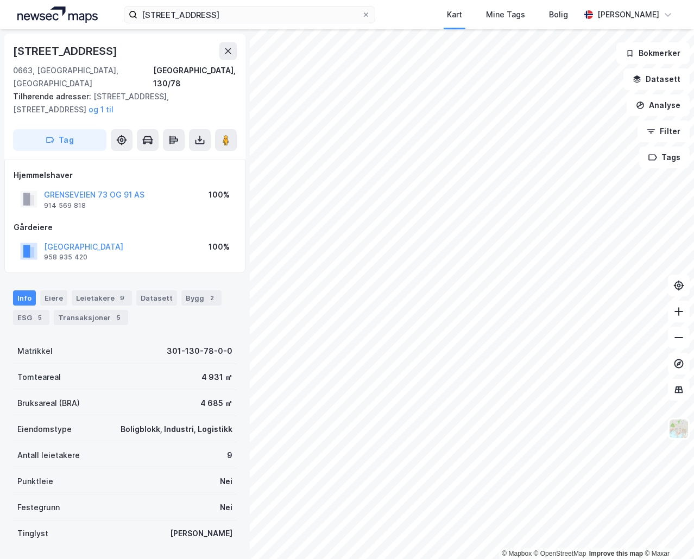
scroll to position [1, 0]
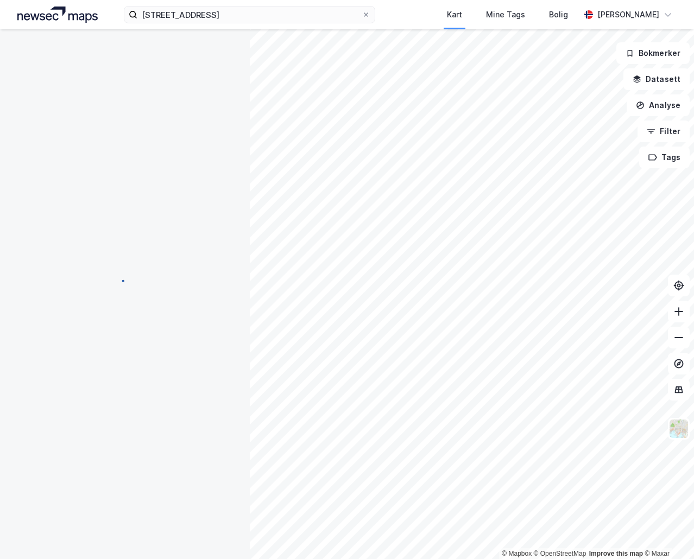
scroll to position [1, 0]
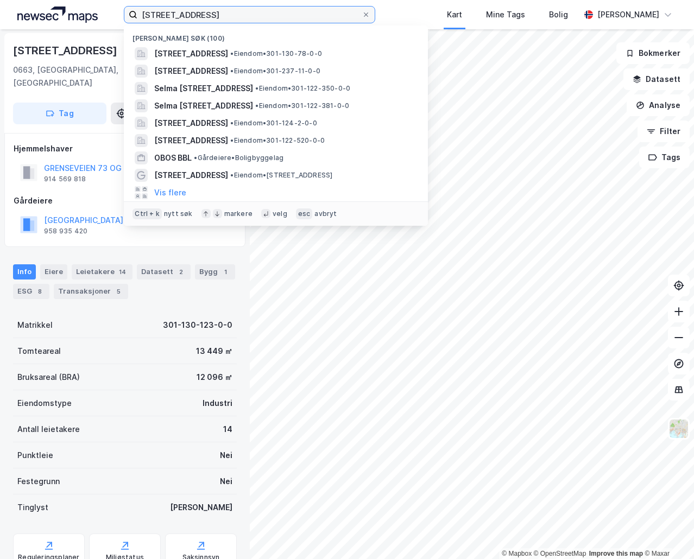
click at [195, 13] on input "[STREET_ADDRESS]" at bounding box center [249, 15] width 224 height 16
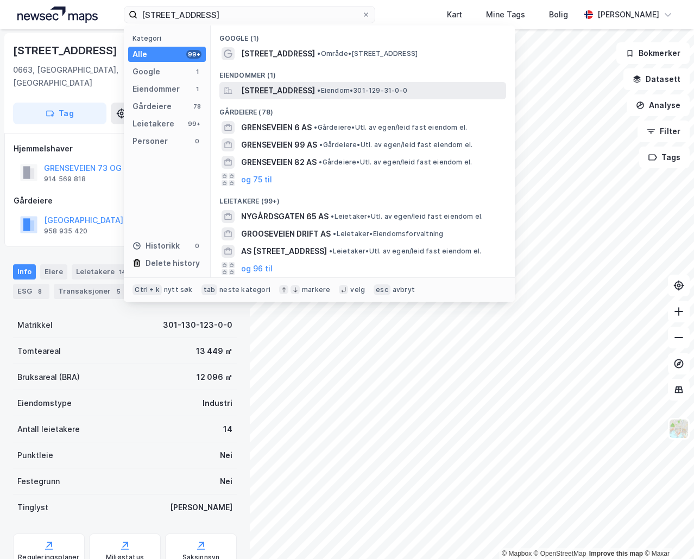
click at [315, 94] on span "[STREET_ADDRESS]" at bounding box center [278, 90] width 74 height 13
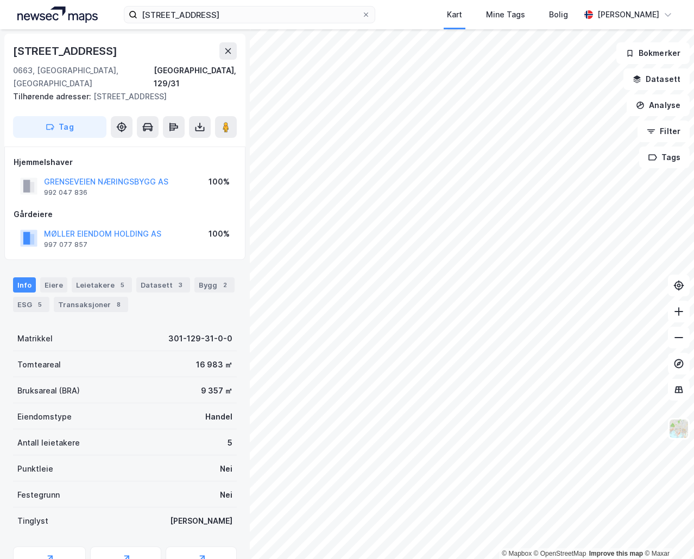
scroll to position [1, 0]
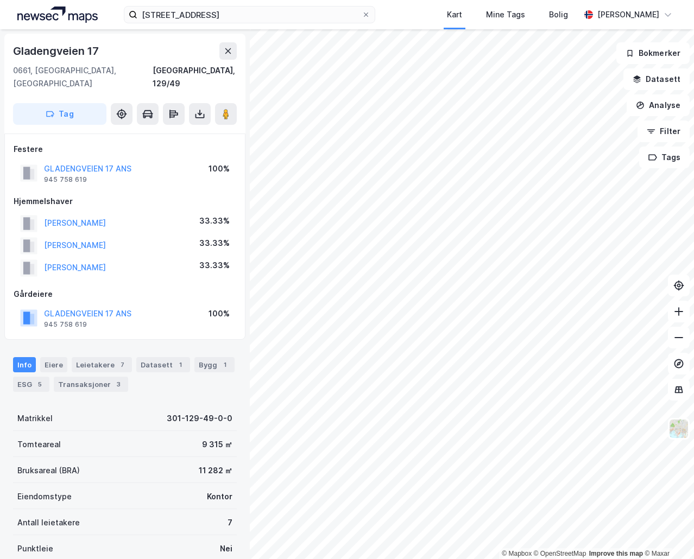
scroll to position [1, 0]
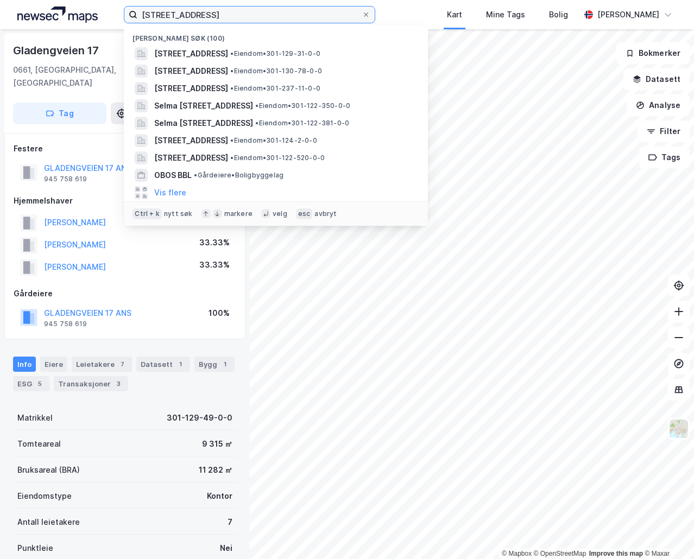
click at [199, 13] on input "[STREET_ADDRESS]" at bounding box center [249, 15] width 224 height 16
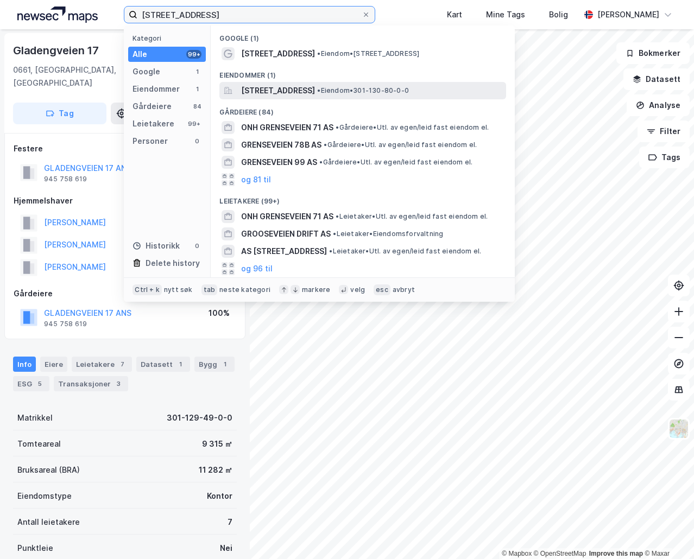
type input "[STREET_ADDRESS]"
click at [315, 94] on span "[STREET_ADDRESS]" at bounding box center [278, 90] width 74 height 13
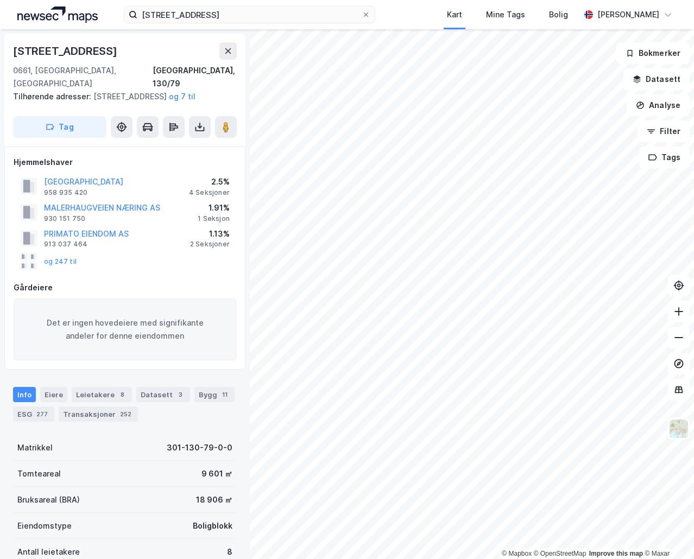
scroll to position [1, 0]
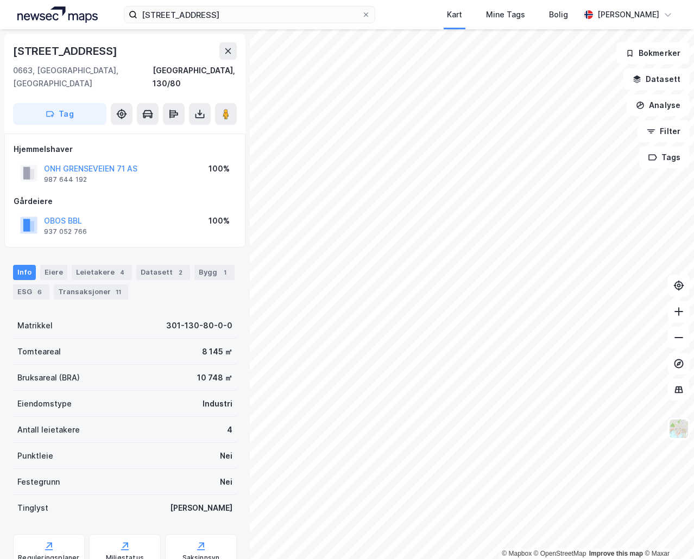
scroll to position [1, 0]
